Goal: Find specific page/section: Find specific page/section

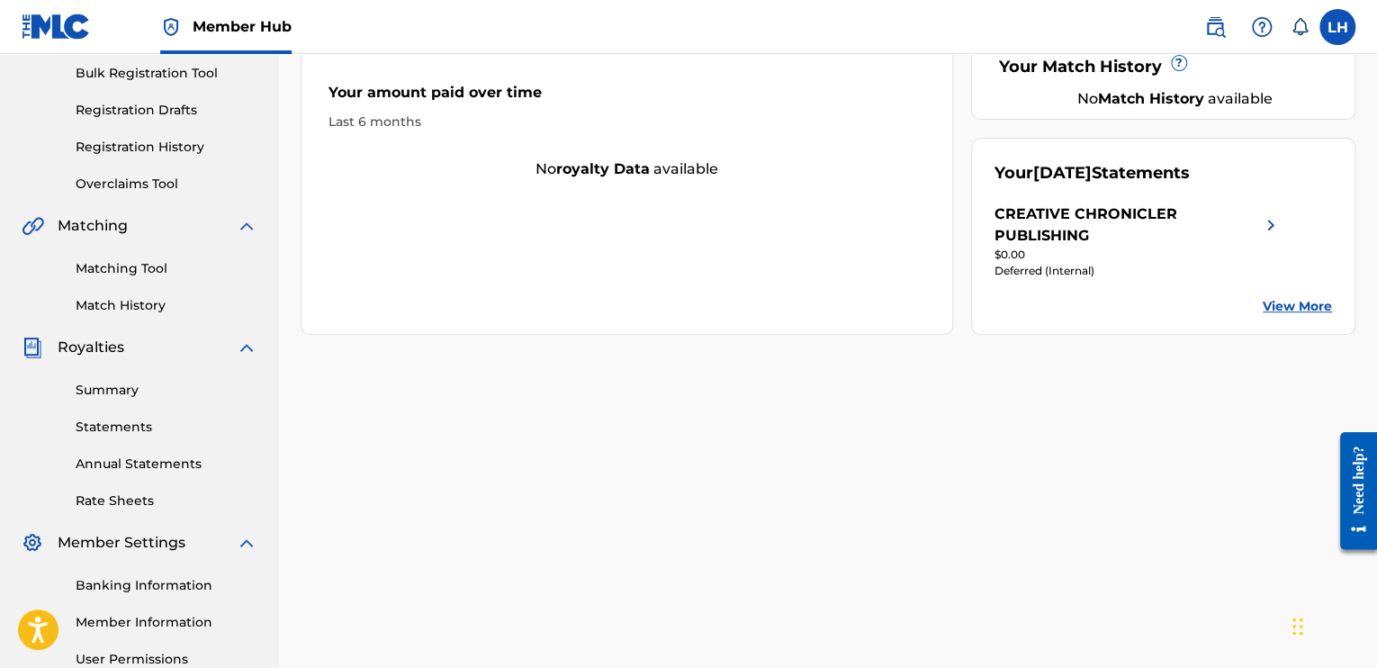
scroll to position [270, 0]
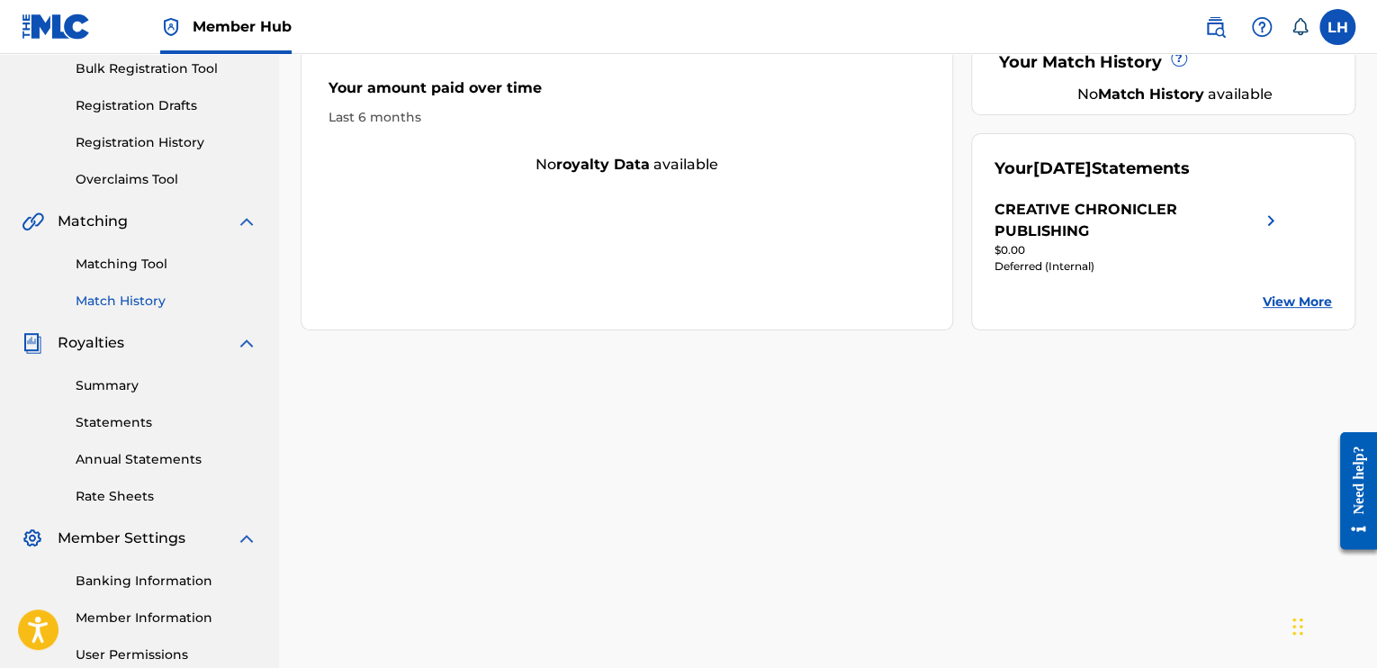
click at [140, 299] on link "Match History" at bounding box center [167, 301] width 182 height 19
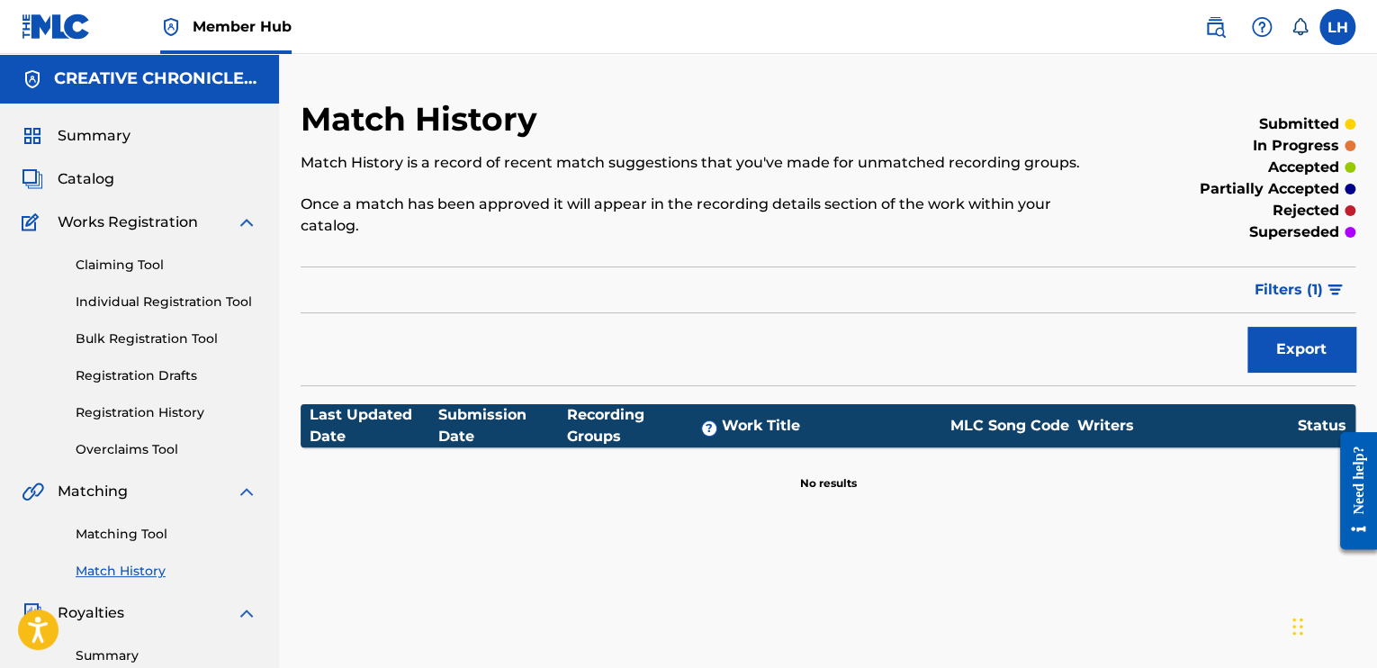
scroll to position [360, 0]
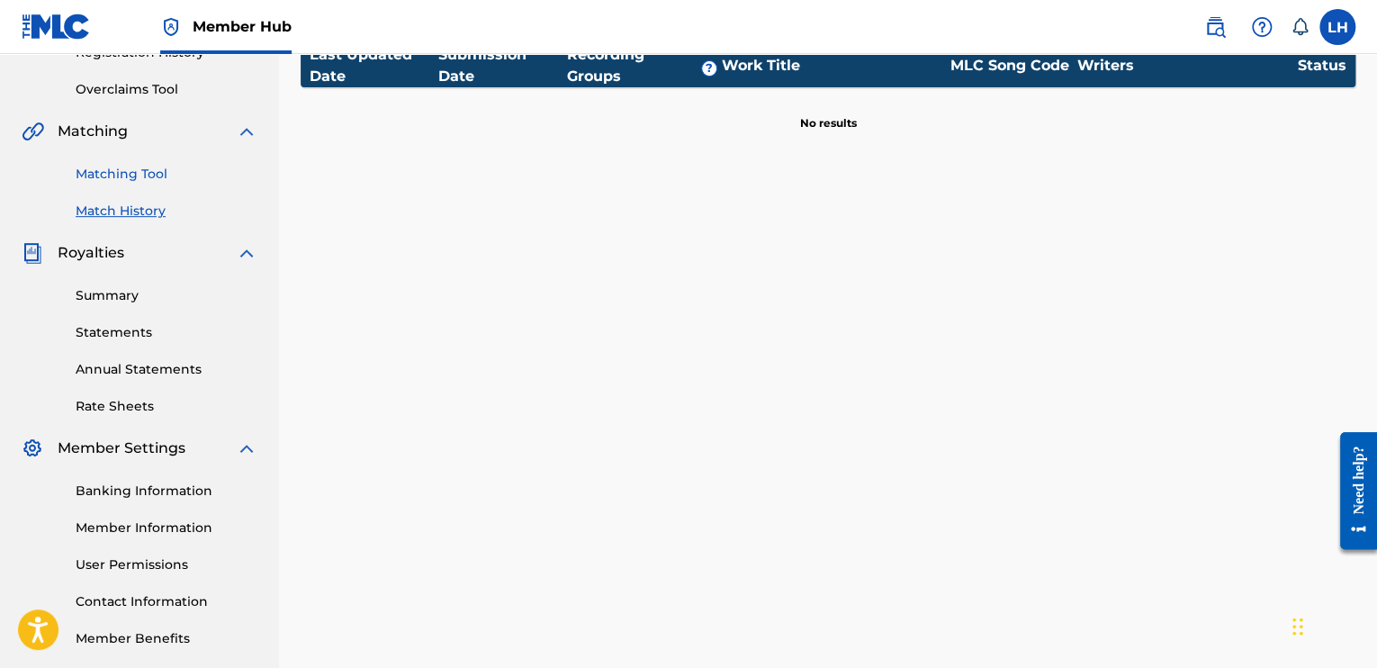
click at [141, 176] on link "Matching Tool" at bounding box center [167, 174] width 182 height 19
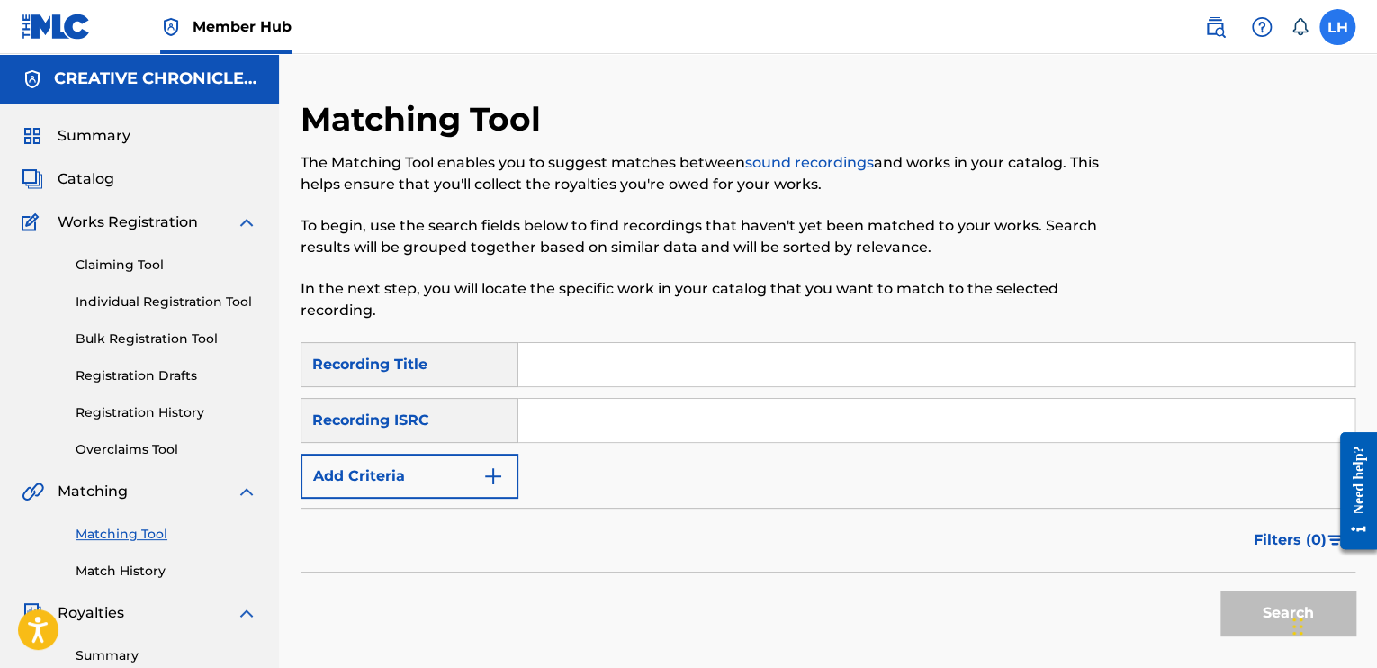
click at [1328, 23] on label at bounding box center [1337, 27] width 36 height 36
click at [1337, 27] on input "LH [PERSON_NAME] [EMAIL_ADDRESS][DOMAIN_NAME] Notification Preferences Profile …" at bounding box center [1337, 27] width 0 height 0
click at [403, 74] on div "Matching Tool The Matching Tool enables you to suggest matches between sound re…" at bounding box center [828, 542] width 1098 height 976
